Goal: Information Seeking & Learning: Find specific fact

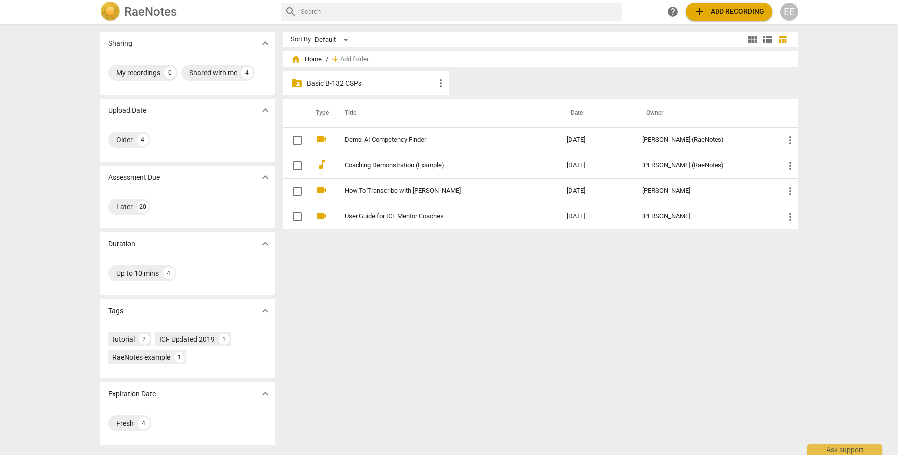
click at [340, 82] on p "Basic B-132 CSPs" at bounding box center [371, 83] width 129 height 10
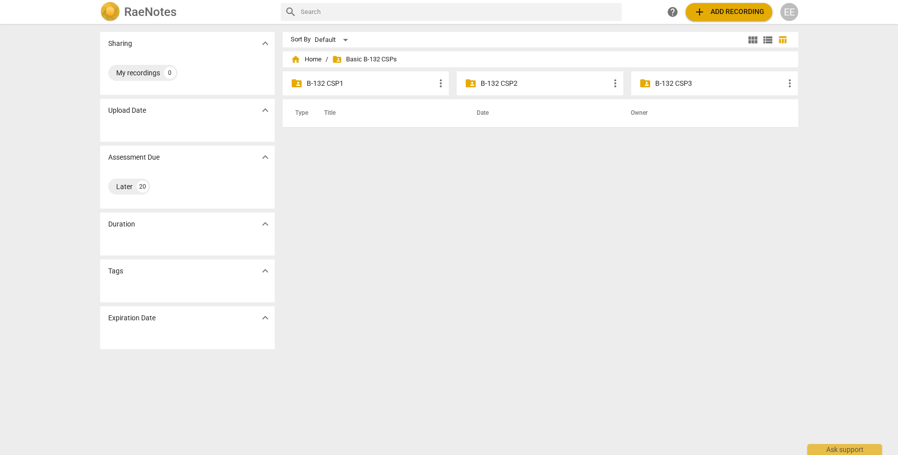
click at [335, 83] on p "B-132 CSP1" at bounding box center [371, 83] width 129 height 10
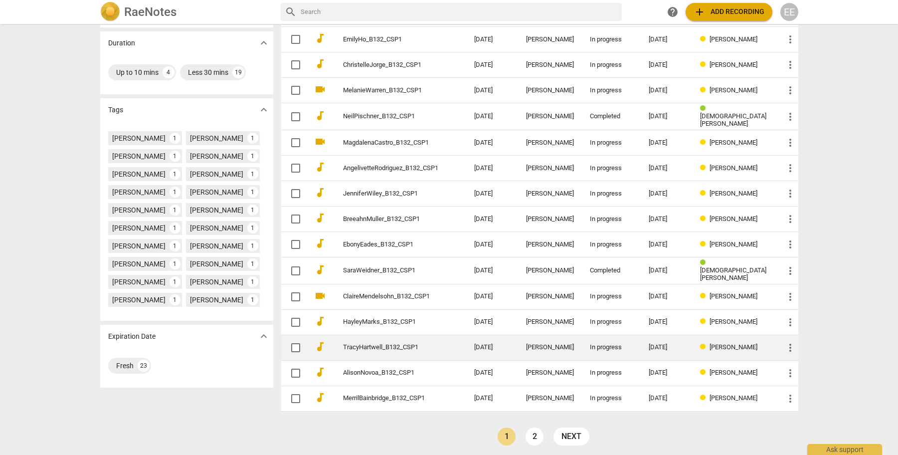
scroll to position [200, 0]
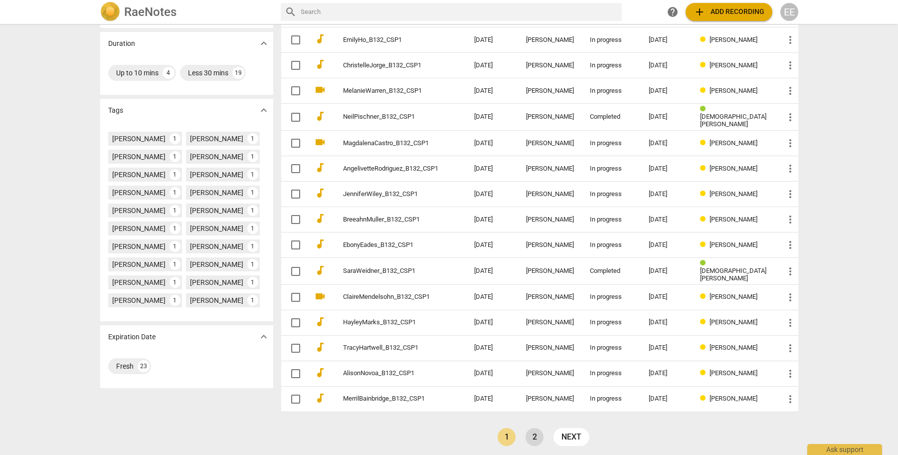
click at [536, 429] on link "2" at bounding box center [534, 437] width 18 height 18
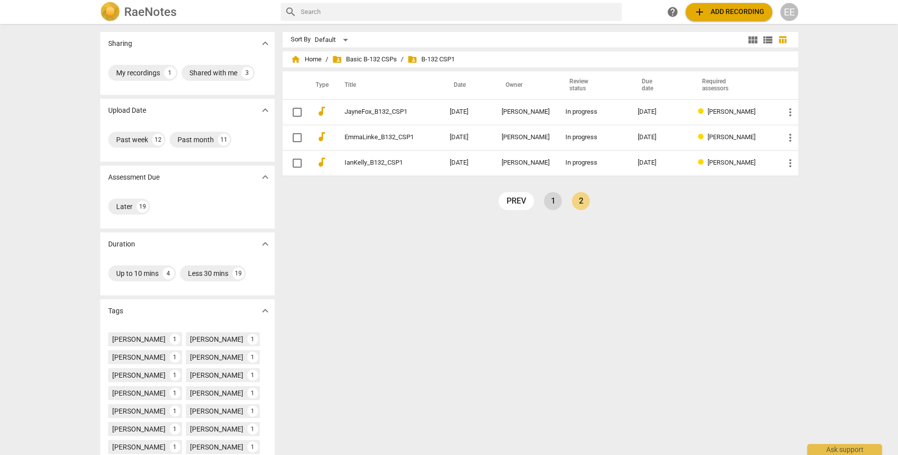
click at [549, 199] on link "1" at bounding box center [553, 201] width 18 height 18
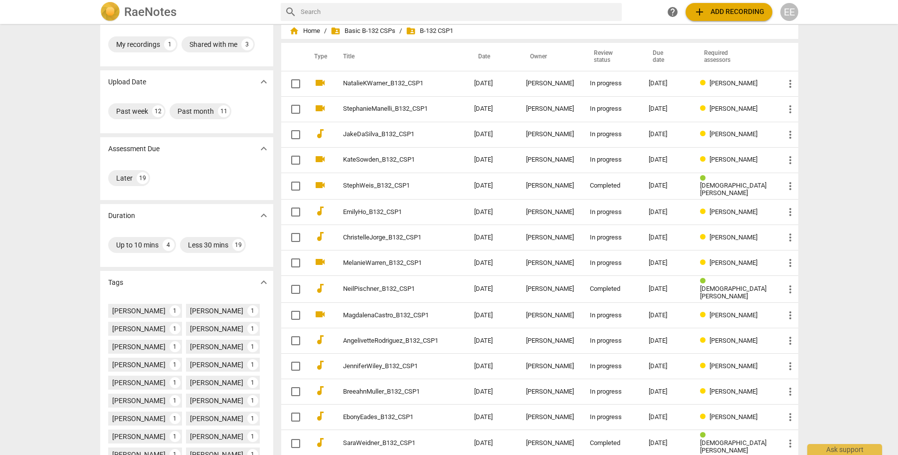
scroll to position [29, 0]
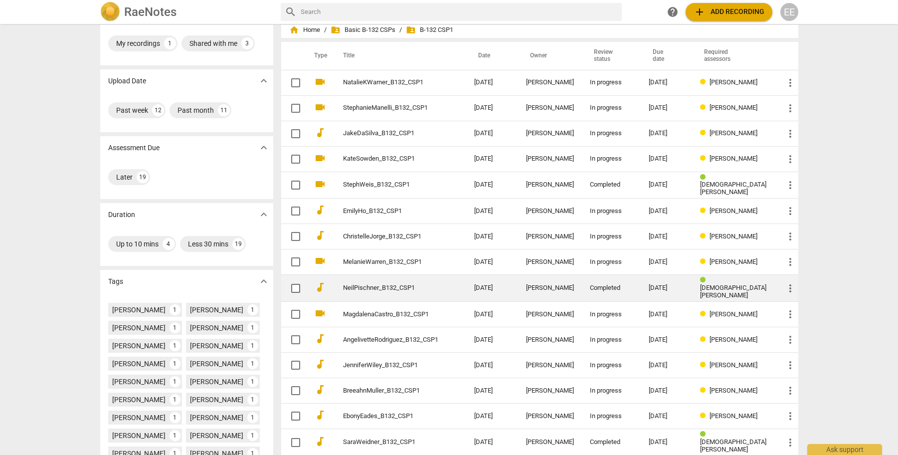
click at [737, 286] on span "[DEMOGRAPHIC_DATA][PERSON_NAME]" at bounding box center [733, 291] width 66 height 15
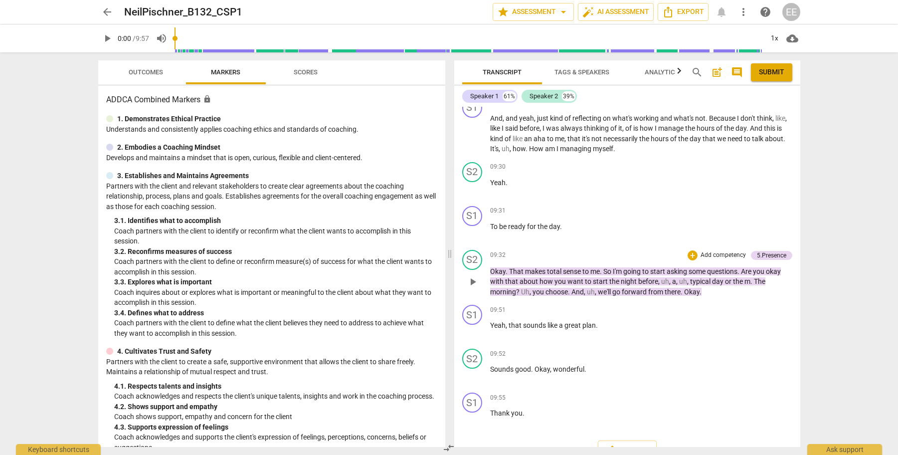
scroll to position [1904, 0]
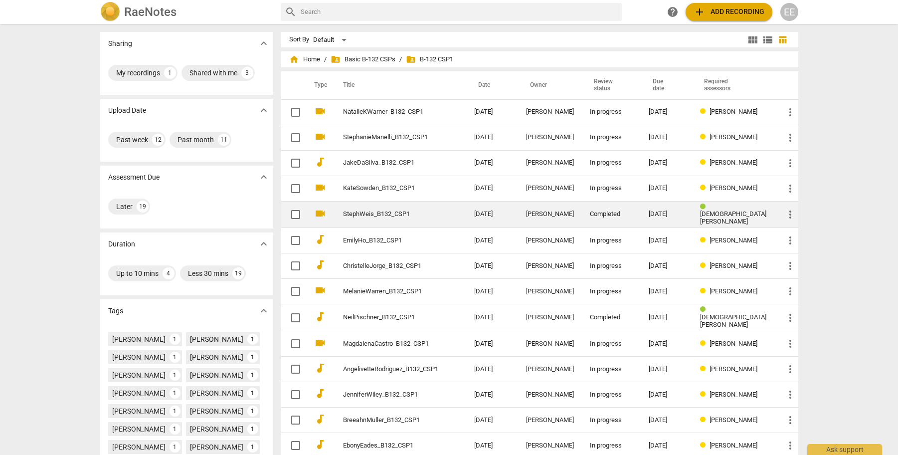
click at [737, 214] on span "[DEMOGRAPHIC_DATA][PERSON_NAME]" at bounding box center [733, 217] width 66 height 15
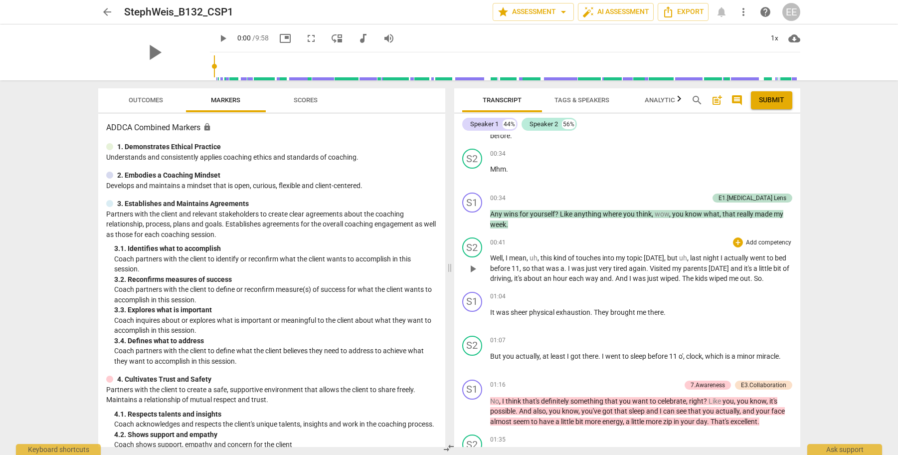
scroll to position [555, 0]
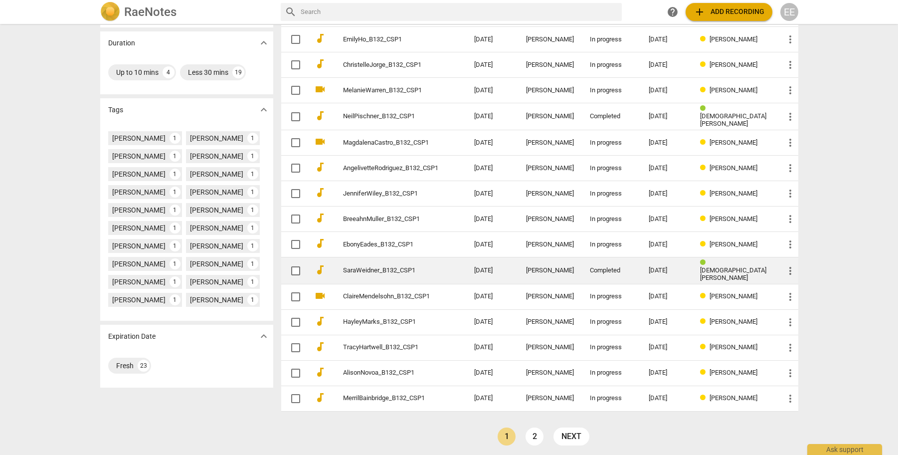
scroll to position [200, 0]
click at [727, 270] on span "[DEMOGRAPHIC_DATA][PERSON_NAME]" at bounding box center [733, 274] width 66 height 15
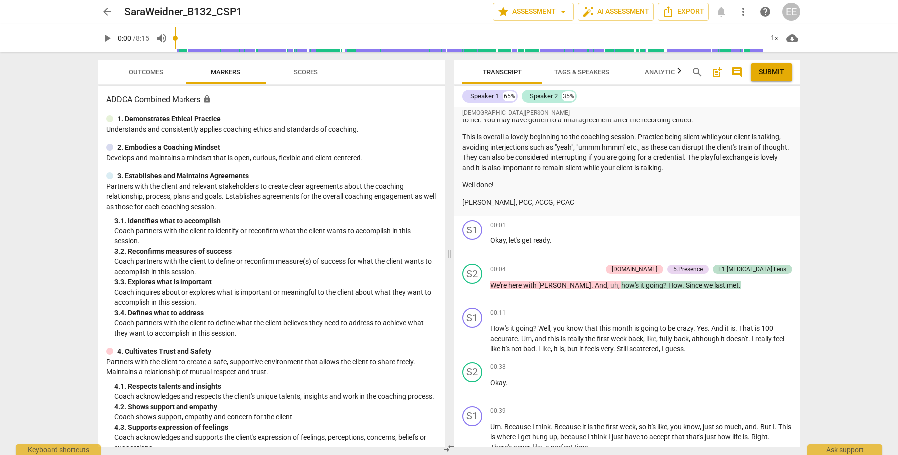
scroll to position [243, 0]
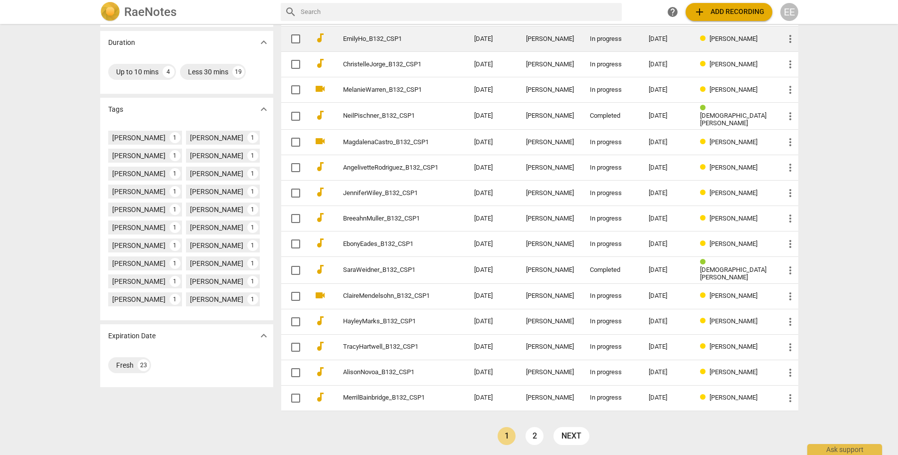
scroll to position [200, 0]
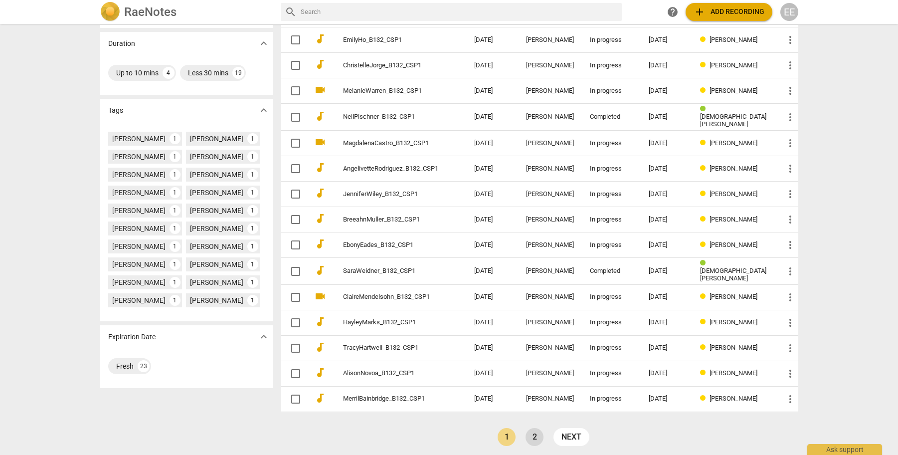
click at [536, 432] on link "2" at bounding box center [534, 437] width 18 height 18
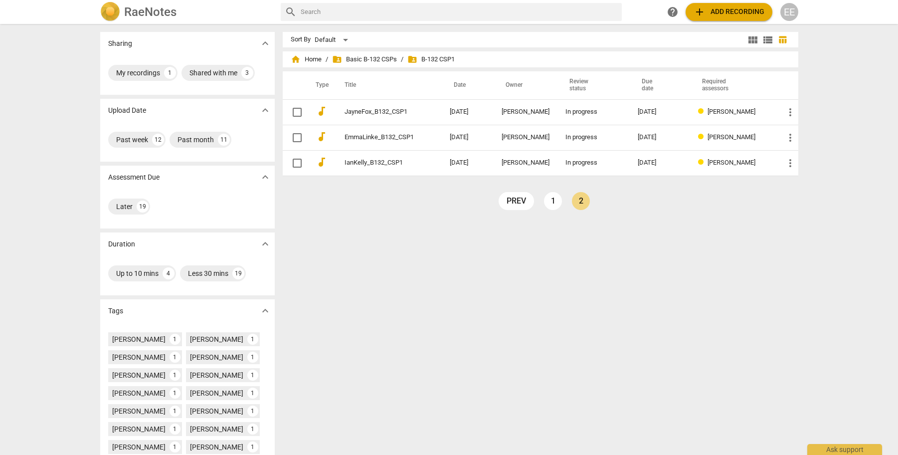
scroll to position [17, 0]
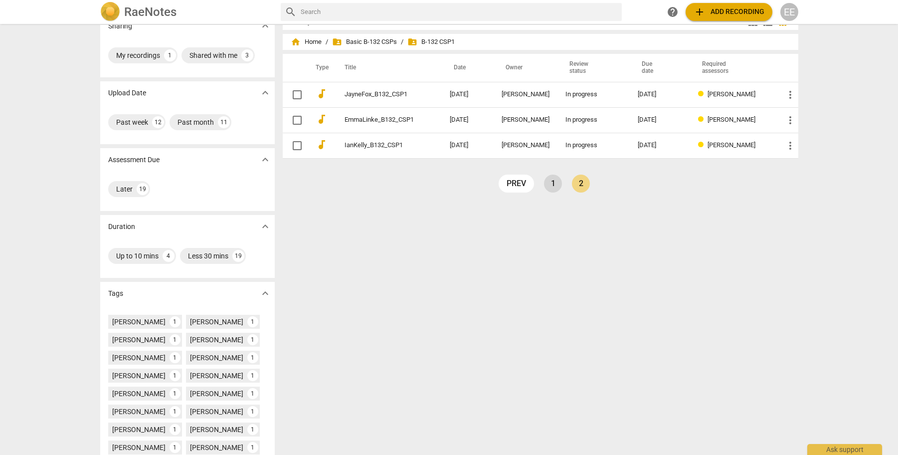
click at [548, 185] on link "1" at bounding box center [553, 183] width 18 height 18
